Goal: Task Accomplishment & Management: Complete application form

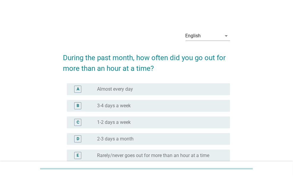
click at [204, 31] on div "English arrow_drop_down" at bounding box center [207, 37] width 45 height 19
click at [204, 36] on div "English" at bounding box center [203, 35] width 36 height 9
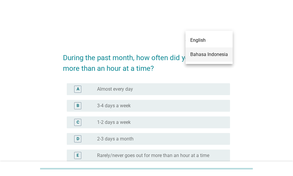
click at [201, 51] on div "Bahasa Indonesia" at bounding box center [209, 54] width 38 height 7
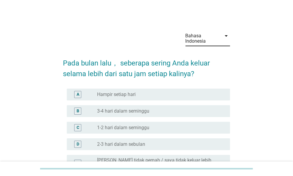
scroll to position [59, 0]
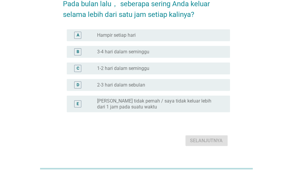
click at [144, 39] on div "A radio_button_unchecked Hampir setiap hari" at bounding box center [148, 35] width 163 height 12
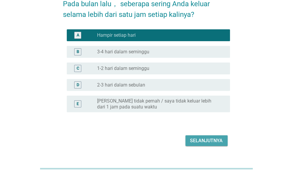
click at [207, 143] on div "Selanjutnya" at bounding box center [206, 140] width 33 height 7
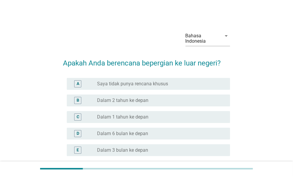
scroll to position [30, 0]
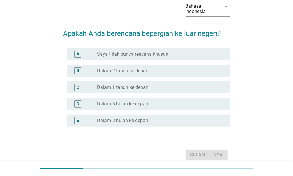
click at [141, 54] on label "Saya tidak punya rencana khusus" at bounding box center [132, 54] width 71 height 6
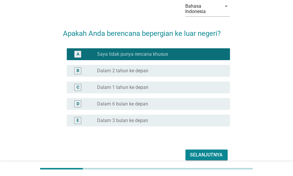
click at [204, 154] on div "Selanjutnya" at bounding box center [206, 155] width 33 height 7
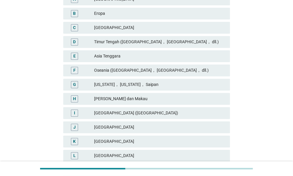
scroll to position [178, 0]
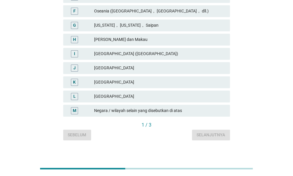
click at [132, 97] on div "[GEOGRAPHIC_DATA]" at bounding box center [159, 96] width 131 height 7
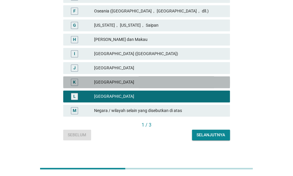
click at [131, 84] on div "[GEOGRAPHIC_DATA]" at bounding box center [159, 82] width 131 height 7
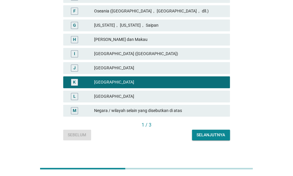
click at [140, 93] on div "[GEOGRAPHIC_DATA]" at bounding box center [159, 96] width 131 height 7
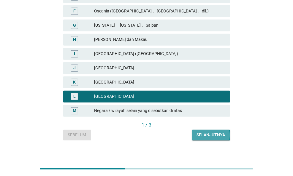
click at [210, 132] on div "Selanjutnya" at bounding box center [211, 135] width 28 height 6
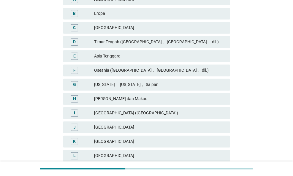
scroll to position [148, 0]
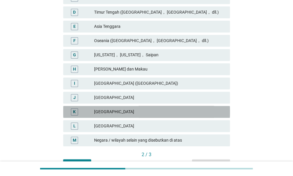
click at [131, 115] on div "[GEOGRAPHIC_DATA]" at bounding box center [159, 112] width 131 height 7
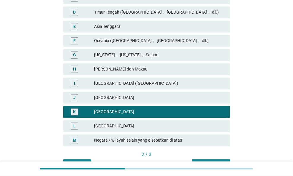
scroll to position [183, 0]
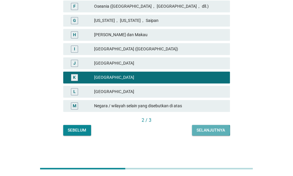
drag, startPoint x: 195, startPoint y: 131, endPoint x: 199, endPoint y: 131, distance: 3.6
click at [198, 131] on button "Selanjutnya" at bounding box center [211, 130] width 38 height 11
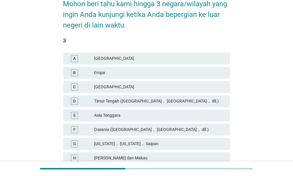
scroll to position [89, 0]
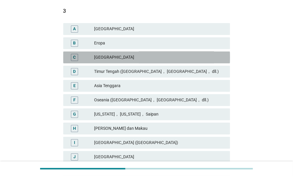
click at [123, 59] on div "[GEOGRAPHIC_DATA]" at bounding box center [159, 57] width 131 height 7
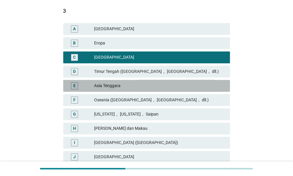
click at [139, 85] on div "Asia Tenggara" at bounding box center [159, 85] width 131 height 7
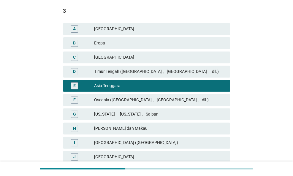
scroll to position [183, 0]
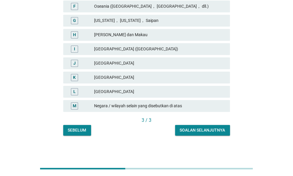
click at [194, 134] on button "Soalan selanjutnya" at bounding box center [202, 130] width 55 height 11
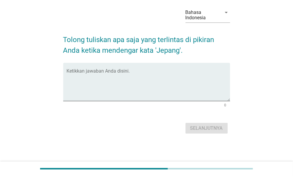
scroll to position [0, 0]
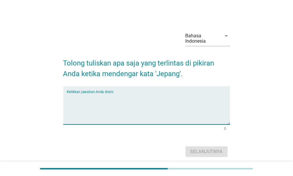
click at [155, 105] on textarea "Ketikkan jawaban Anda disini." at bounding box center [148, 108] width 163 height 31
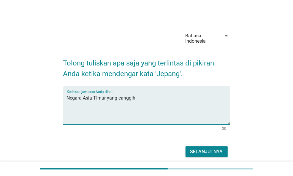
type textarea "Negara Asia TImur yang canggih"
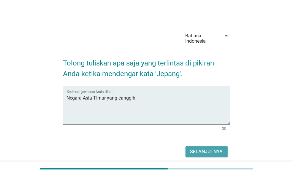
click at [217, 149] on div "Selanjutnya" at bounding box center [206, 151] width 33 height 7
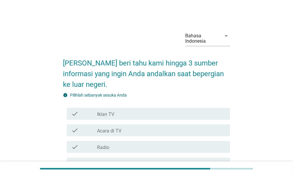
scroll to position [89, 0]
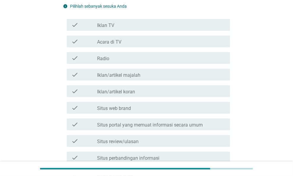
click at [119, 31] on div "check check_box_outline_blank Iklan TV" at bounding box center [146, 25] width 167 height 17
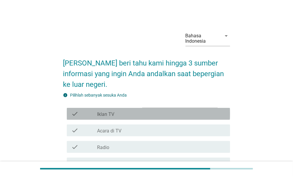
click at [124, 116] on div "check_box_outline_blank Iklan TV" at bounding box center [161, 113] width 128 height 7
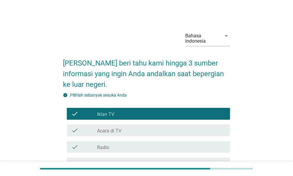
scroll to position [30, 0]
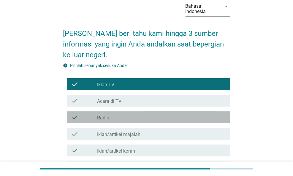
click at [155, 114] on div "check_box_outline_blank Radio" at bounding box center [161, 117] width 128 height 7
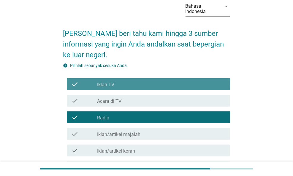
click at [150, 84] on div "check_box_outline_blank Iklan TV" at bounding box center [161, 84] width 128 height 7
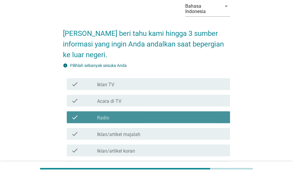
click at [147, 118] on div "check_box_outline_blank Radio" at bounding box center [161, 117] width 128 height 7
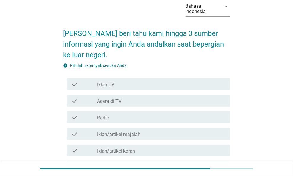
click at [144, 83] on div "check_box_outline_blank Iklan TV" at bounding box center [161, 84] width 128 height 7
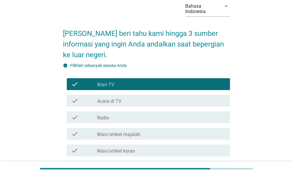
scroll to position [89, 0]
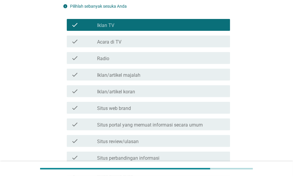
click at [143, 28] on div "check_box_outline_blank Iklan TV" at bounding box center [161, 24] width 128 height 7
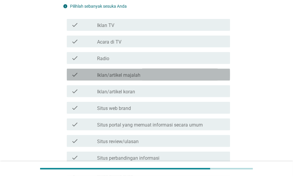
click at [154, 73] on div "check_box_outline_blank Iklan/artikel majalah" at bounding box center [161, 74] width 128 height 7
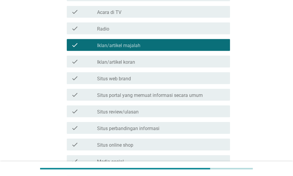
scroll to position [148, 0]
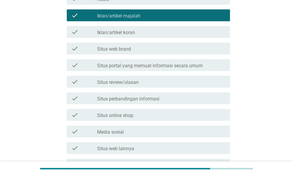
click at [146, 82] on div "check_box_outline_blank Situs review/ulasan" at bounding box center [161, 81] width 128 height 7
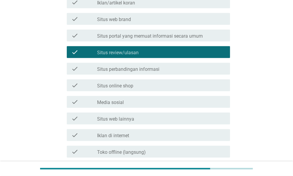
click at [138, 101] on div "check_box_outline_blank Media sosial" at bounding box center [161, 102] width 128 height 7
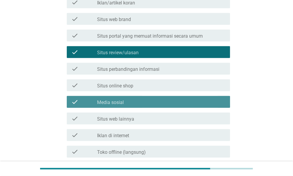
scroll to position [245, 0]
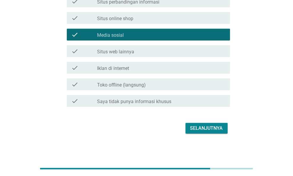
click at [178, 131] on div "Selanjutnya" at bounding box center [146, 128] width 167 height 14
click at [192, 127] on div "Selanjutnya" at bounding box center [206, 128] width 33 height 7
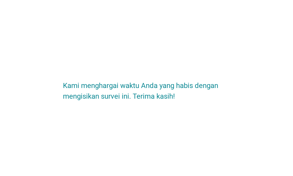
scroll to position [0, 0]
